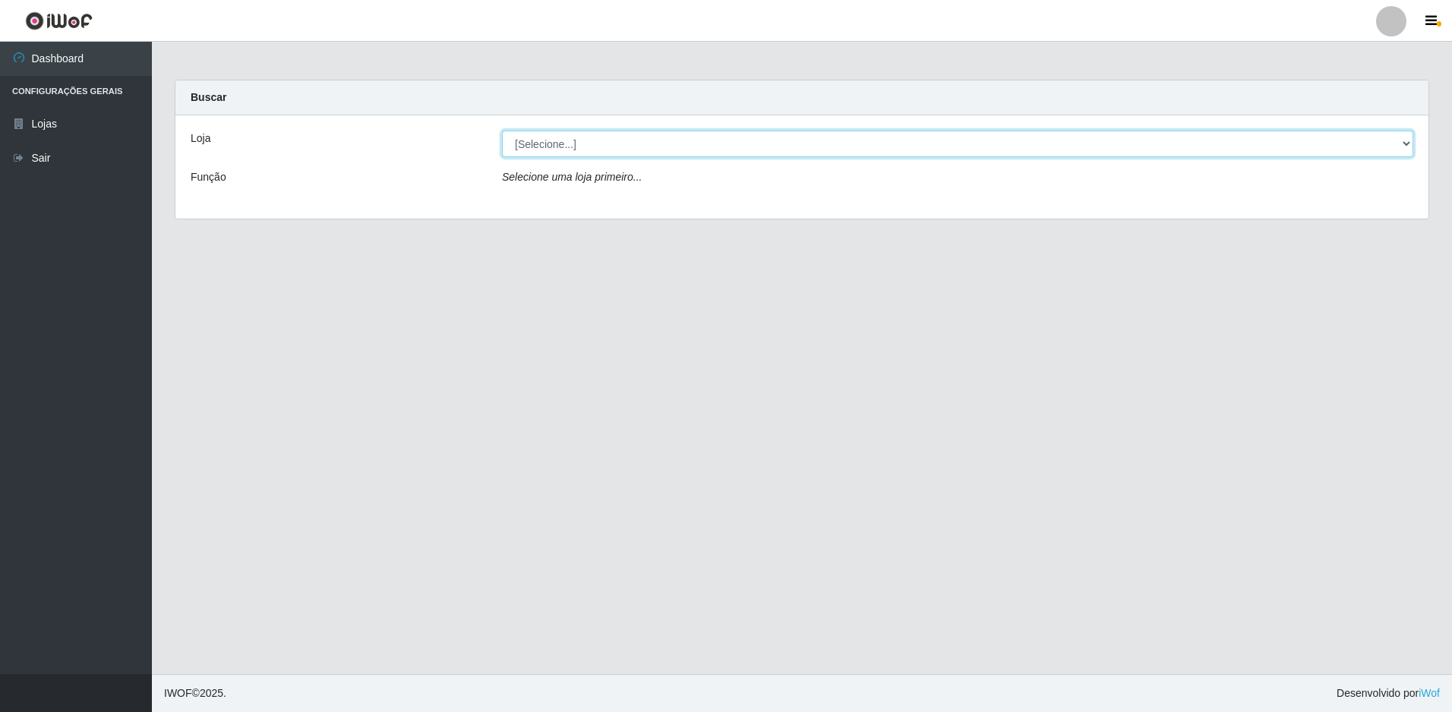
click at [1043, 150] on select "[Selecione...] Extrabom - Loja 13 [GEOGRAPHIC_DATA]" at bounding box center [957, 144] width 911 height 27
select select "436"
click at [502, 131] on select "[Selecione...] Extrabom - Loja 13 [GEOGRAPHIC_DATA]" at bounding box center [957, 144] width 911 height 27
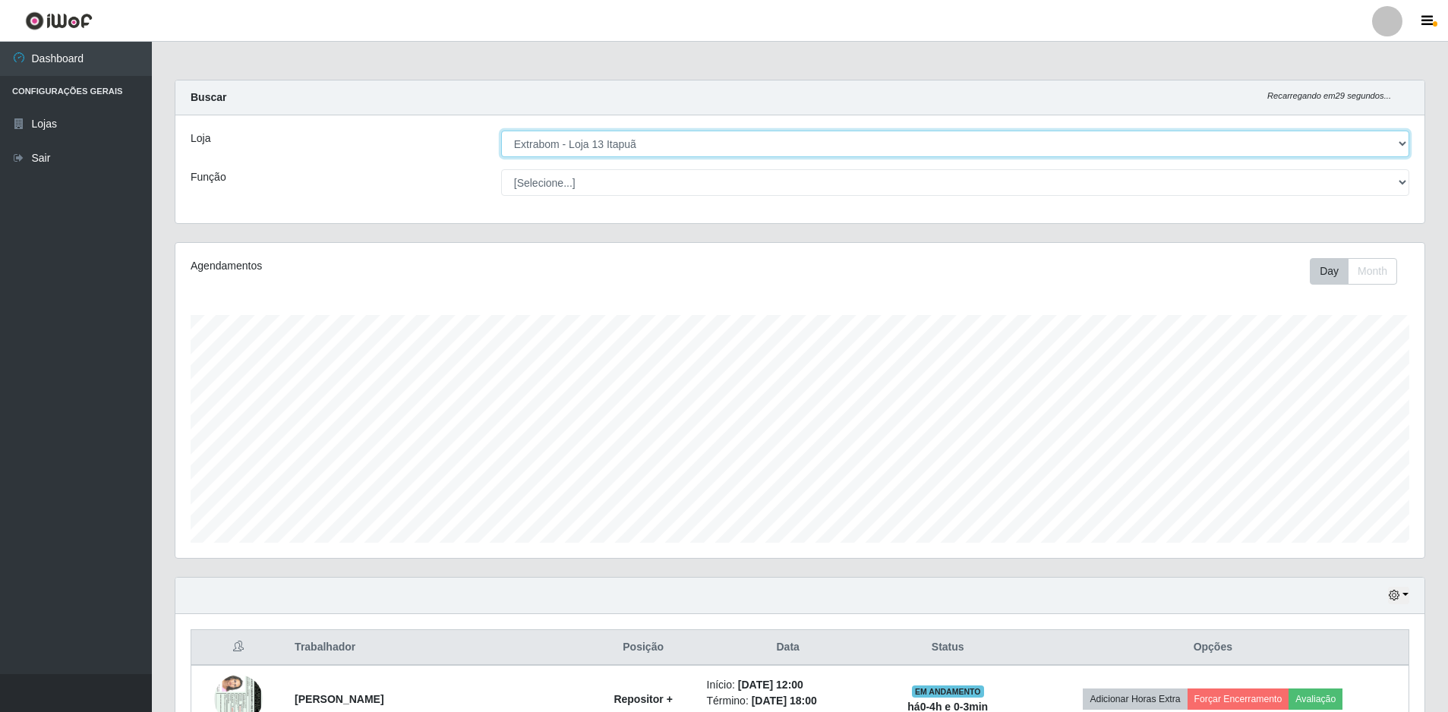
scroll to position [304, 0]
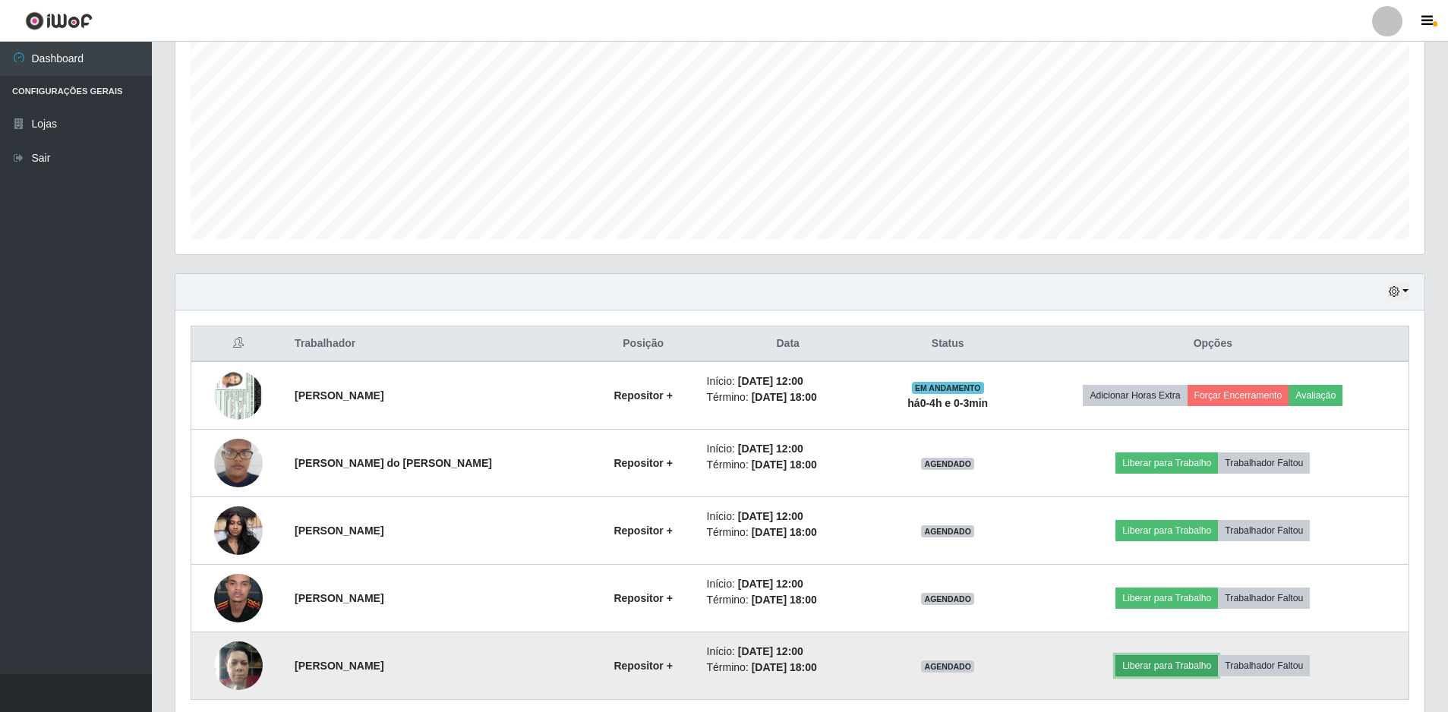
click at [1167, 663] on button "Liberar para Trabalho" at bounding box center [1167, 665] width 103 height 21
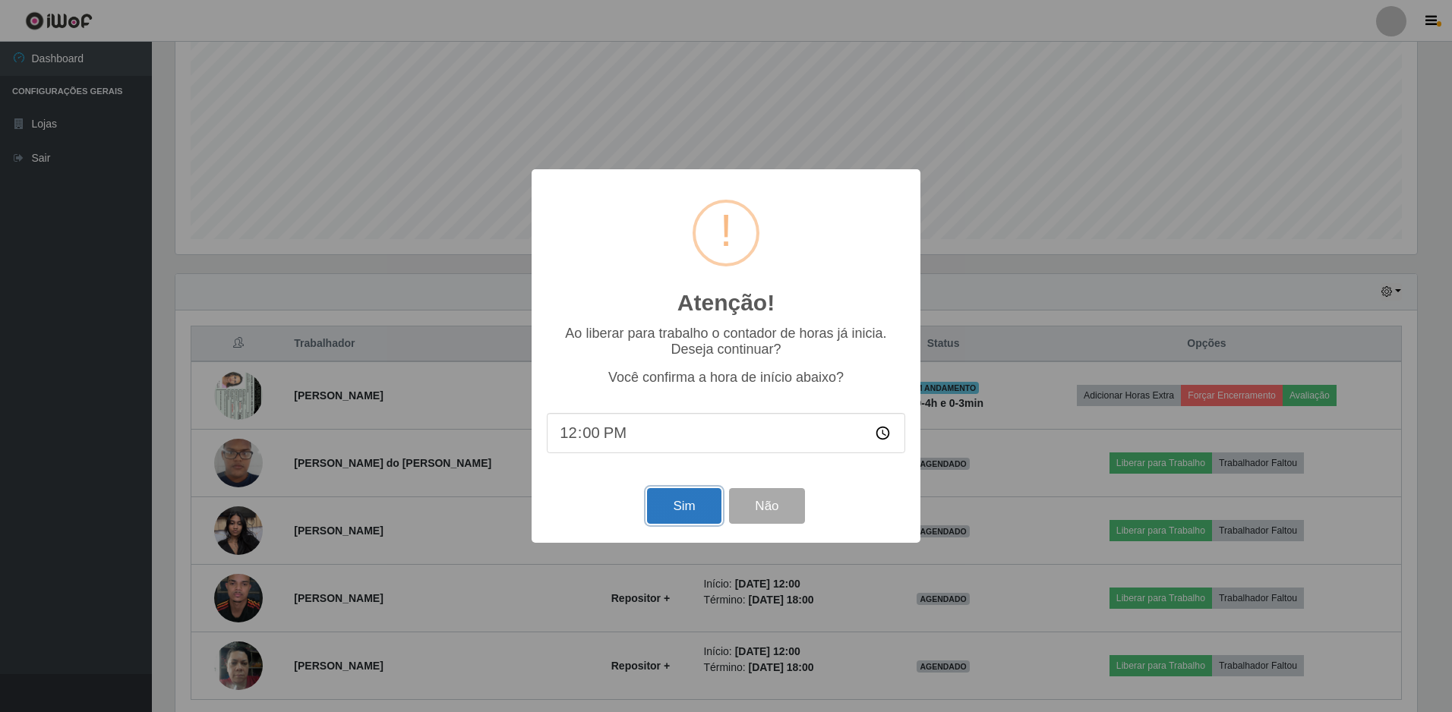
click at [682, 505] on button "Sim" at bounding box center [684, 506] width 74 height 36
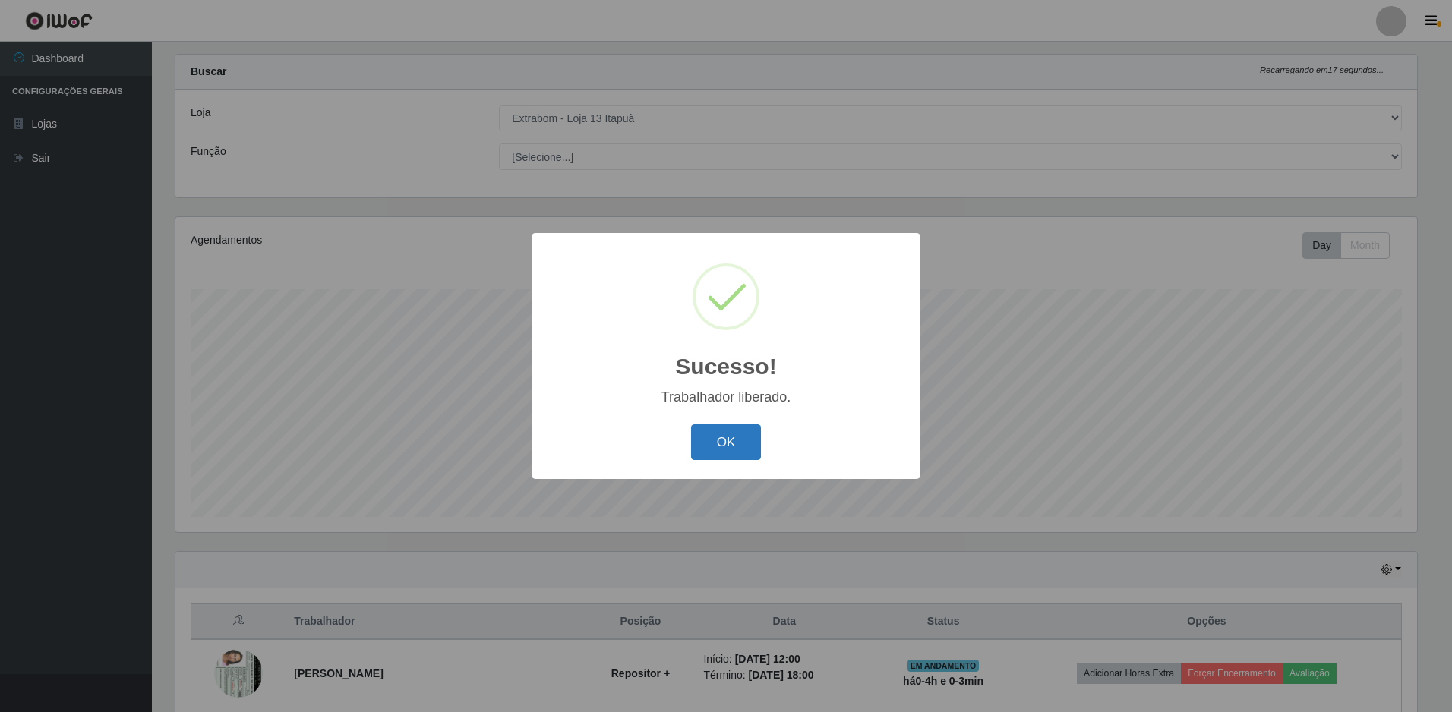
click at [710, 447] on button "OK" at bounding box center [726, 442] width 71 height 36
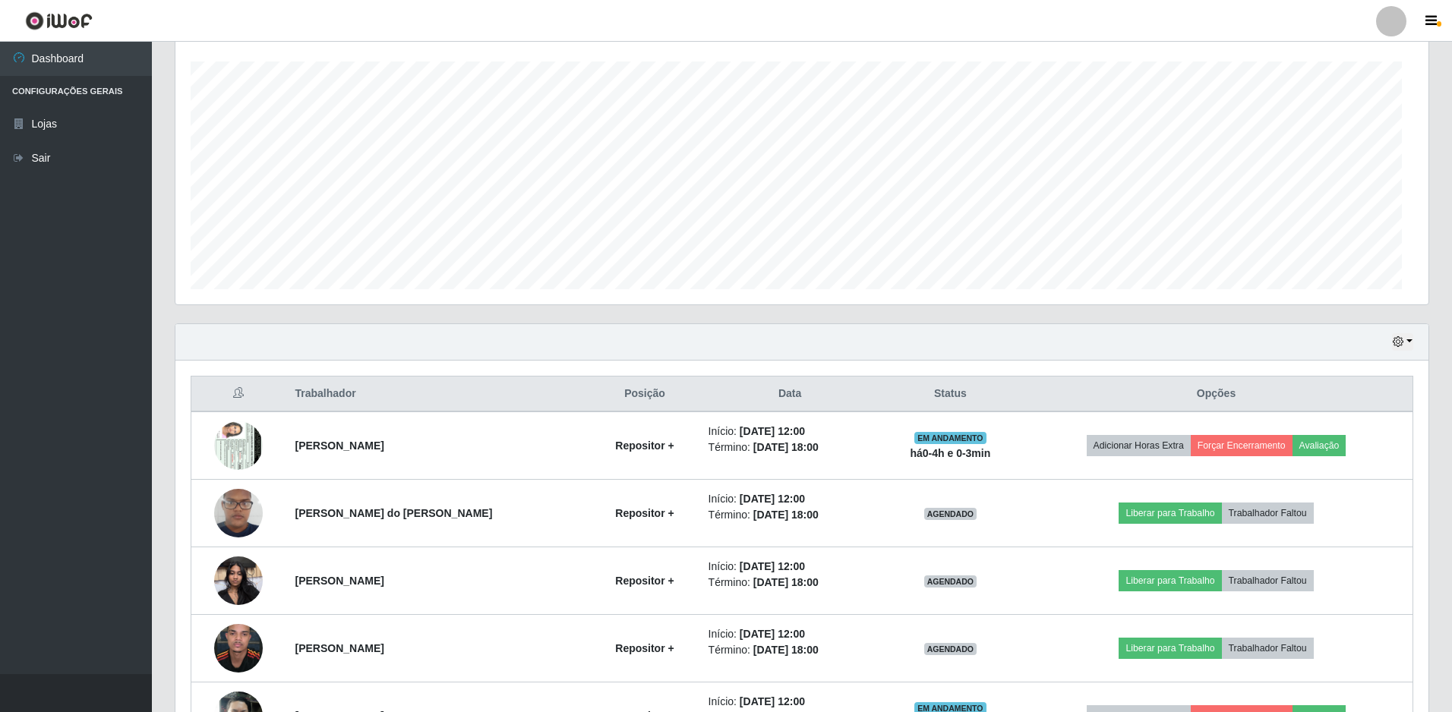
scroll to position [315, 1249]
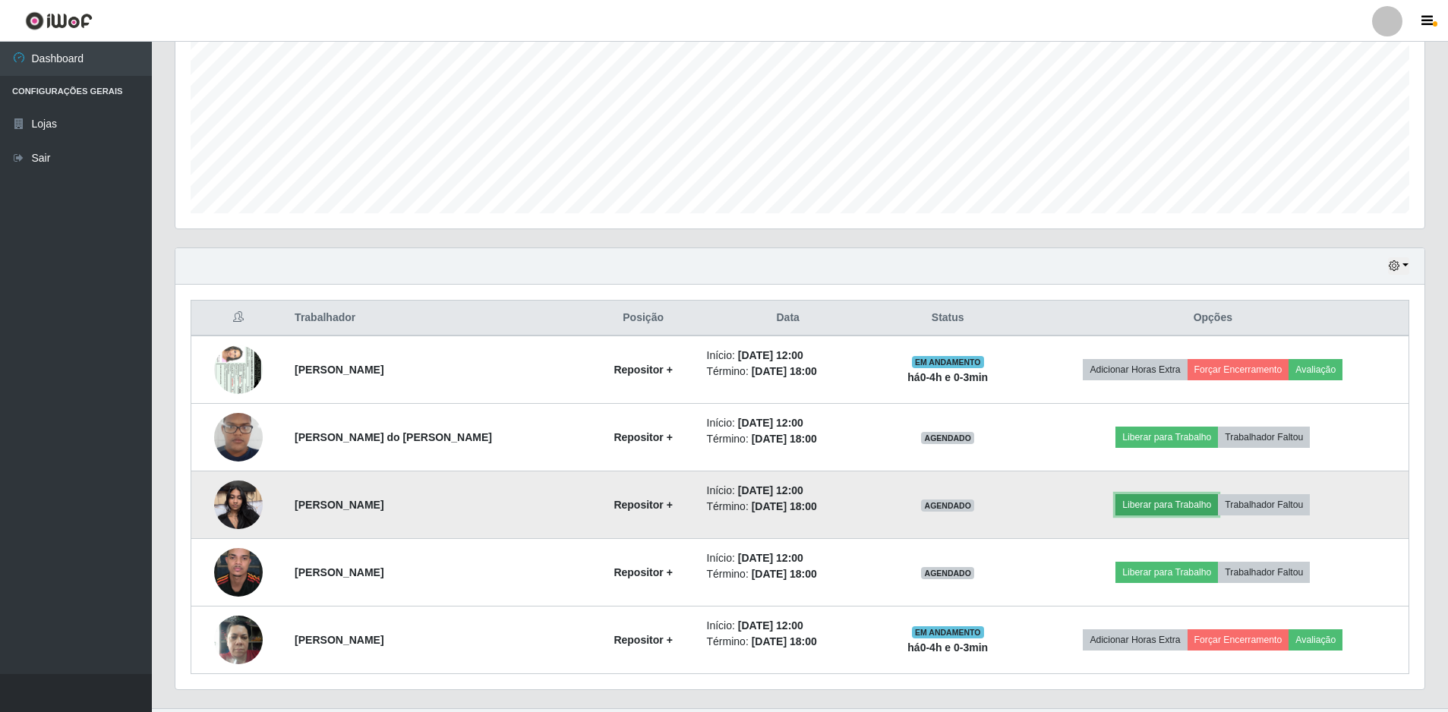
click at [1163, 506] on button "Liberar para Trabalho" at bounding box center [1167, 504] width 103 height 21
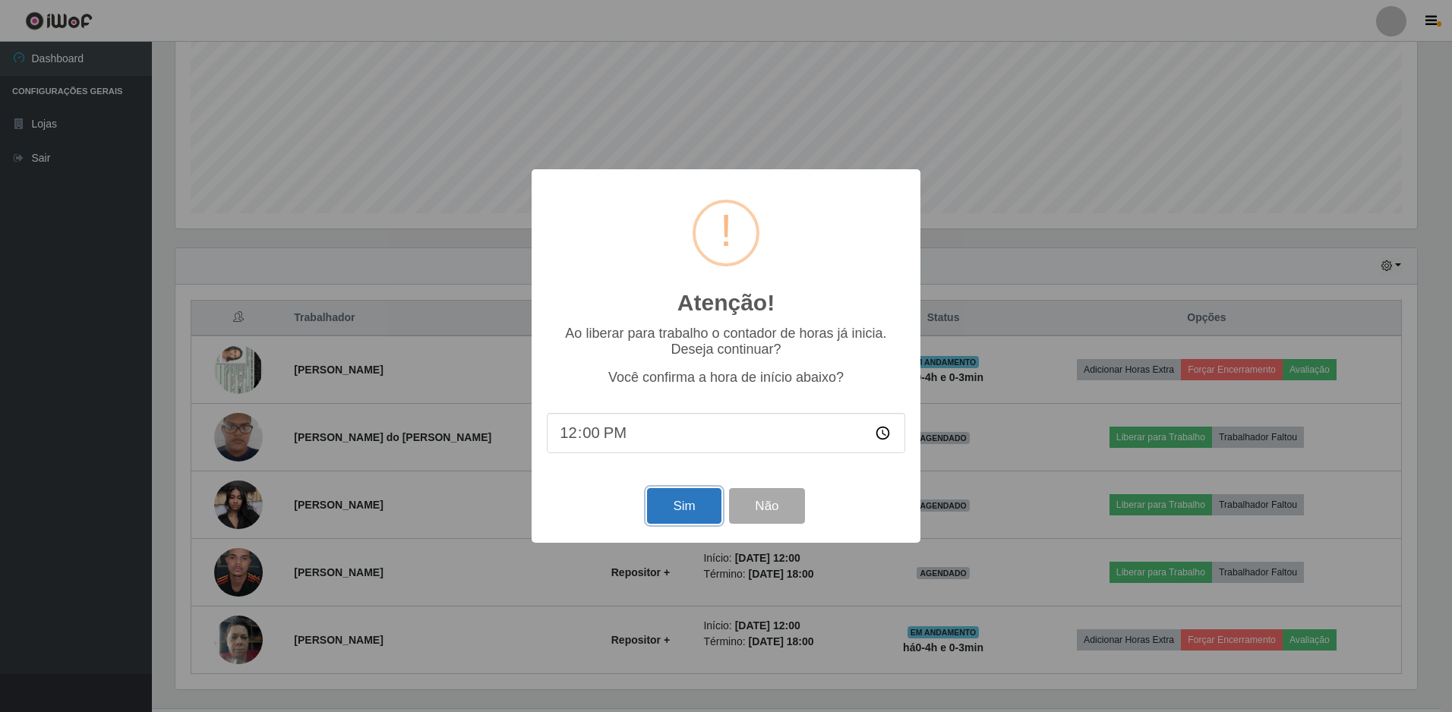
click at [685, 512] on button "Sim" at bounding box center [684, 506] width 74 height 36
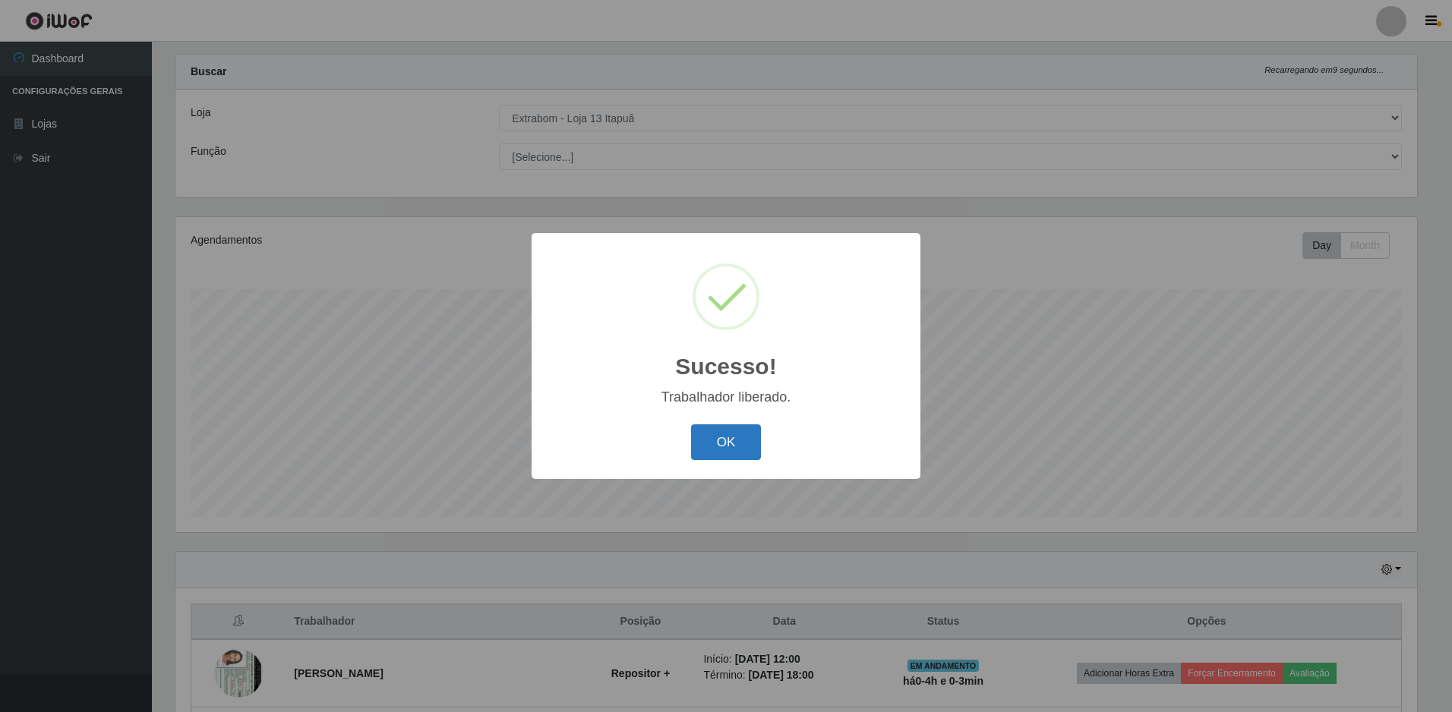
click at [725, 451] on button "OK" at bounding box center [726, 442] width 71 height 36
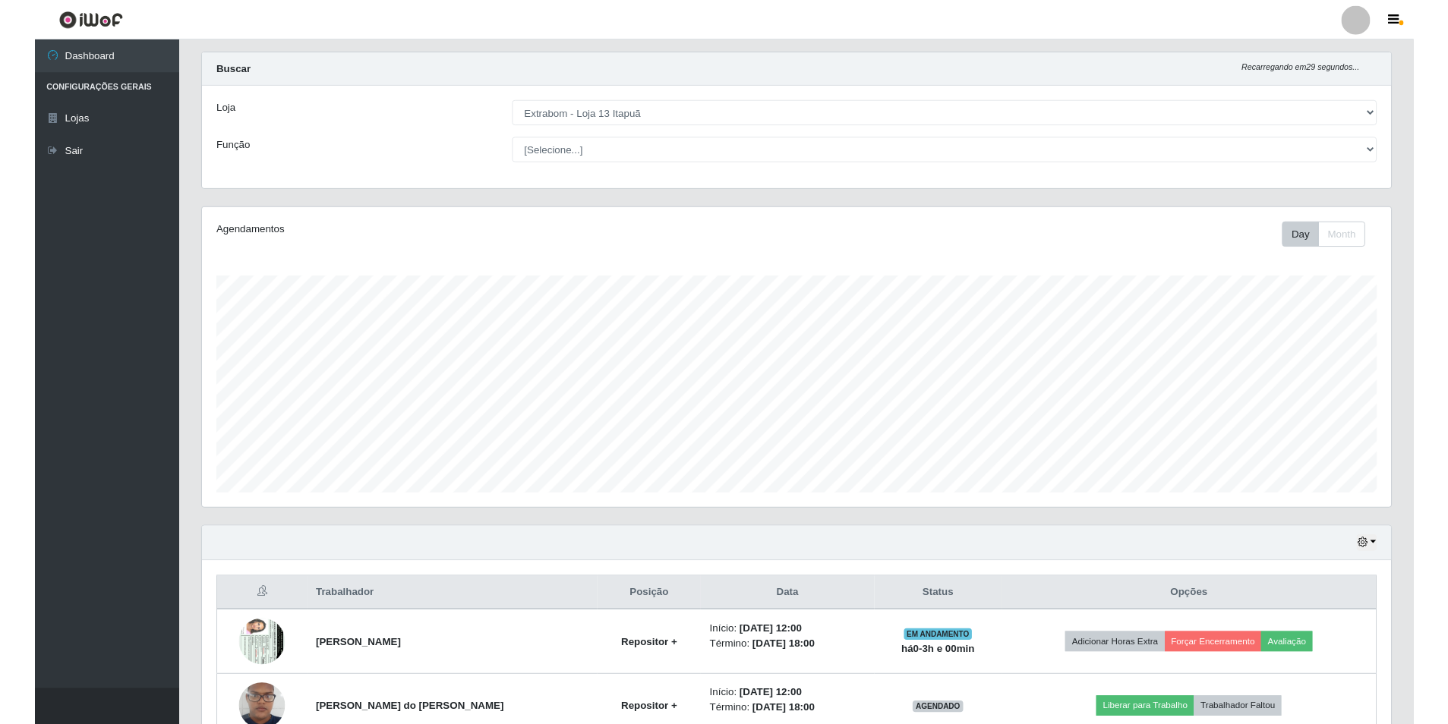
scroll to position [759068, 758134]
